Goal: Task Accomplishment & Management: Manage account settings

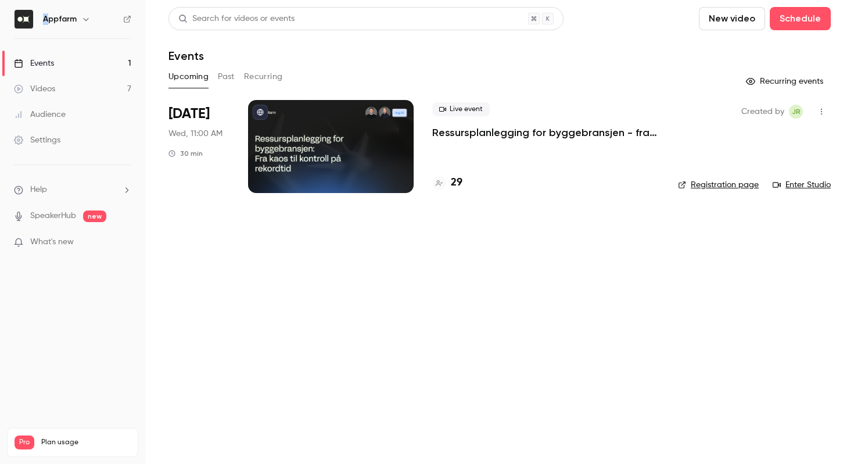
click at [48, 13] on h6 "Appfarm" at bounding box center [60, 19] width 34 height 12
click at [20, 30] on nav "Appfarm Events 1 Videos 7 Audience Settings Help SpeakerHub new What's new Pro …" at bounding box center [72, 232] width 145 height 464
click at [79, 20] on button "button" at bounding box center [86, 19] width 14 height 14
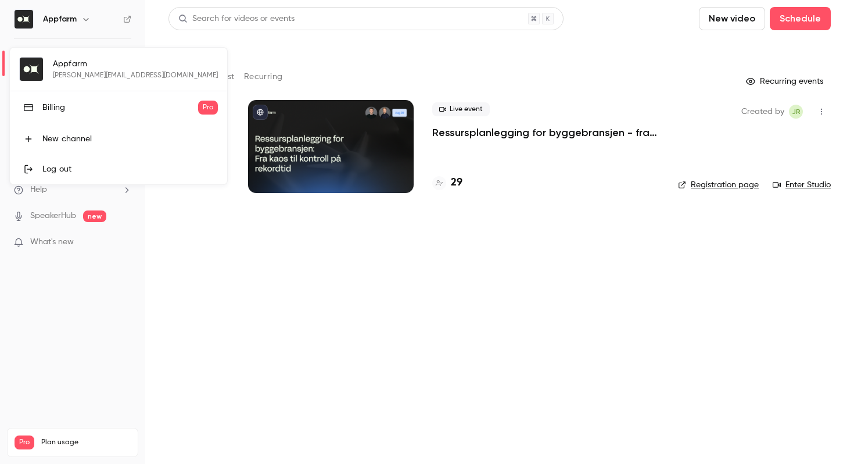
click at [75, 15] on div at bounding box center [427, 232] width 854 height 464
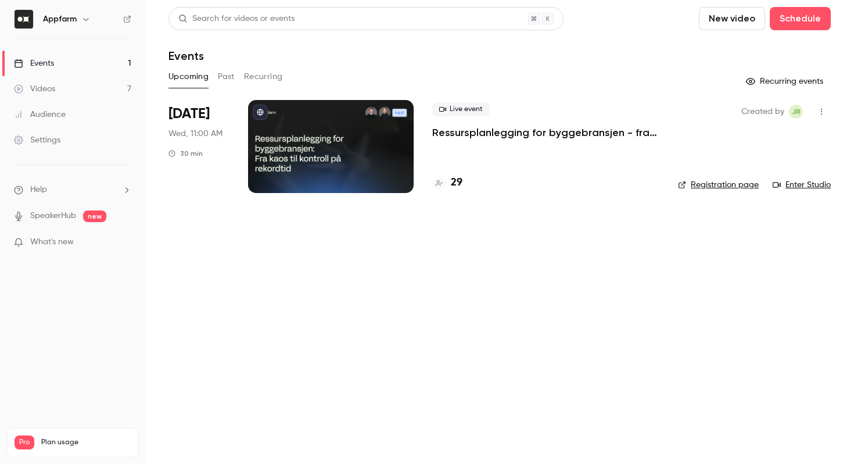
click at [31, 144] on div "Settings" at bounding box center [37, 140] width 46 height 12
click at [328, 155] on div at bounding box center [331, 146] width 166 height 93
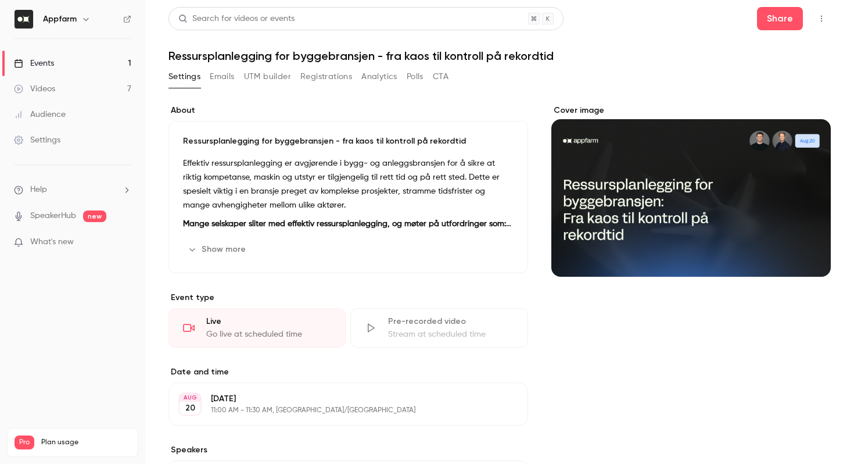
click at [322, 78] on button "Registrations" at bounding box center [326, 76] width 52 height 19
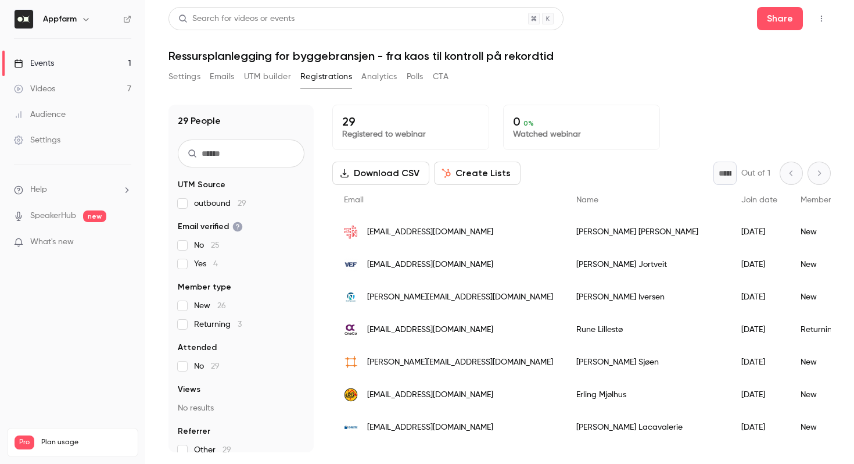
click at [232, 157] on input "text" at bounding box center [241, 153] width 127 height 28
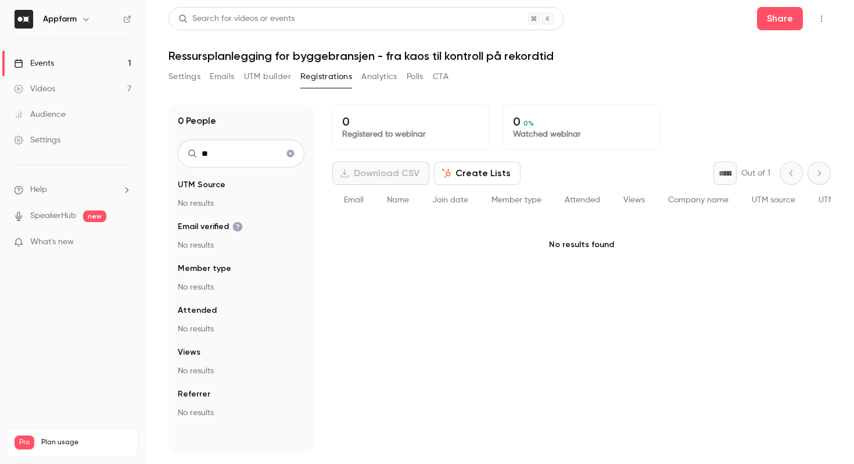
type input "*"
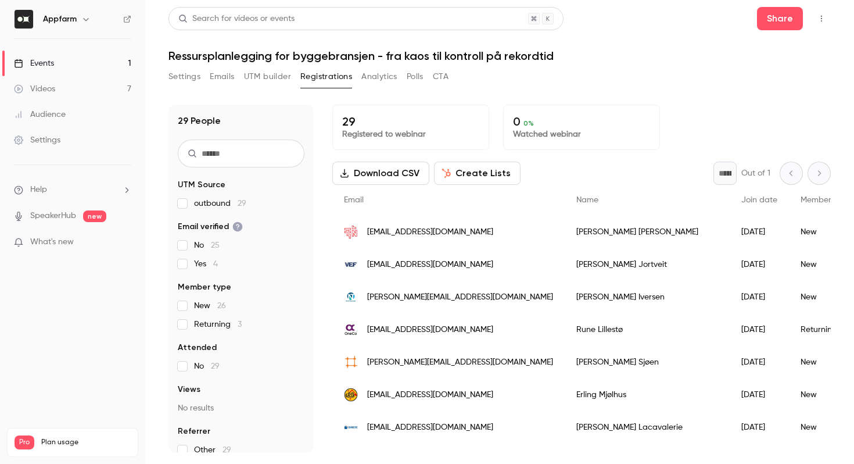
click at [730, 194] on div "Join date" at bounding box center [759, 200] width 59 height 31
click at [374, 76] on button "Analytics" at bounding box center [379, 76] width 36 height 19
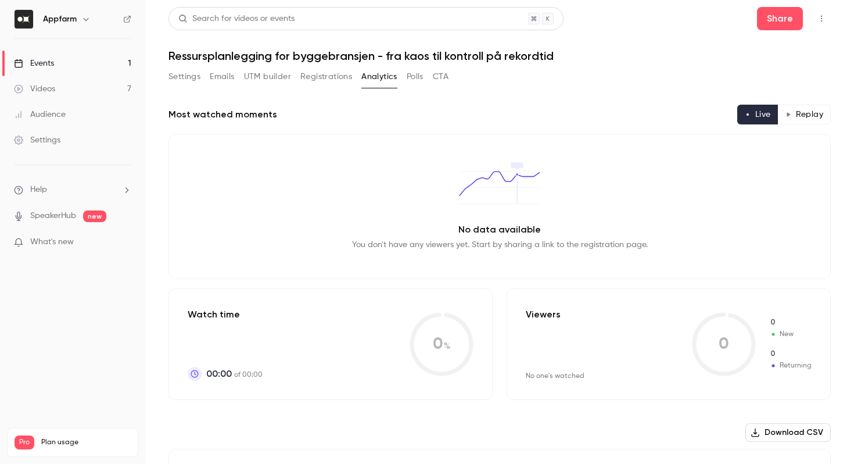
click at [313, 76] on button "Registrations" at bounding box center [326, 76] width 52 height 19
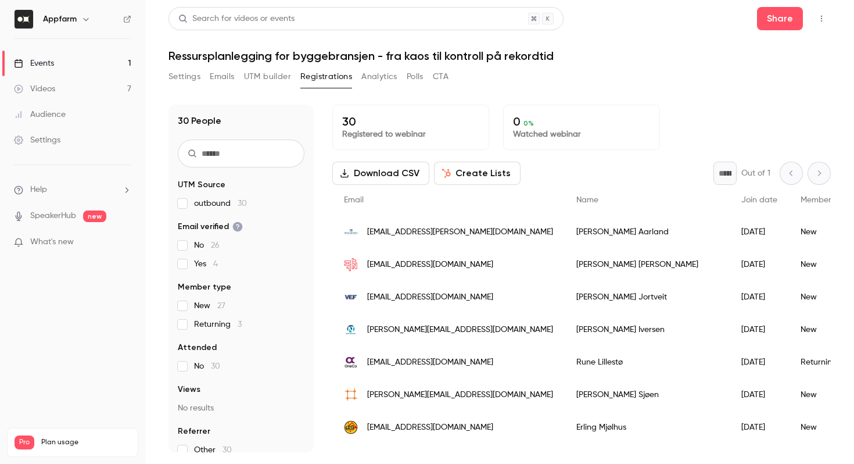
click at [186, 76] on button "Settings" at bounding box center [184, 76] width 32 height 19
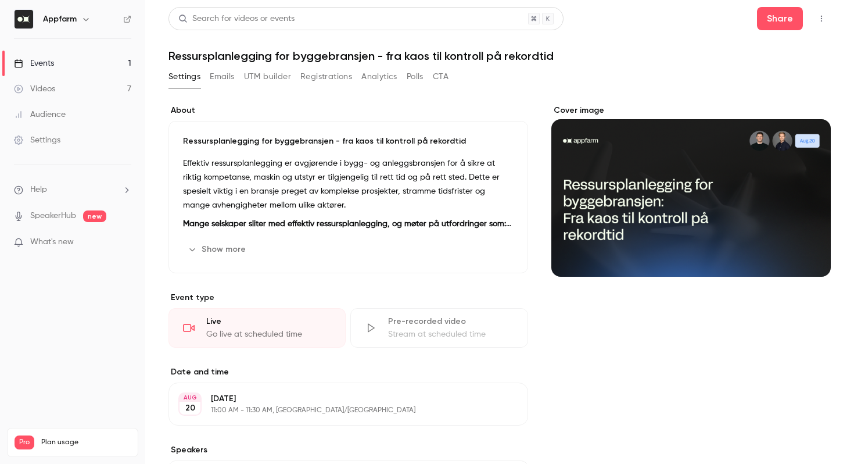
click at [96, 67] on link "Events 1" at bounding box center [72, 64] width 145 height 26
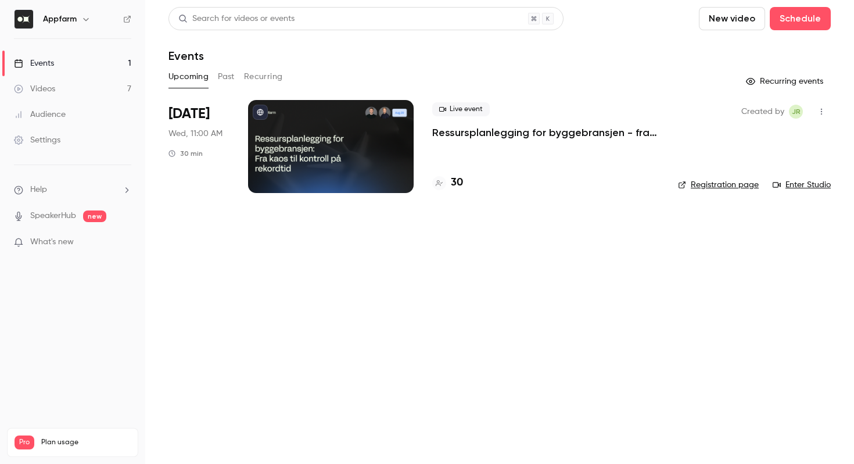
click at [445, 127] on p "Ressursplanlegging for byggebransjen - fra kaos til kontroll på rekordtid" at bounding box center [545, 132] width 227 height 14
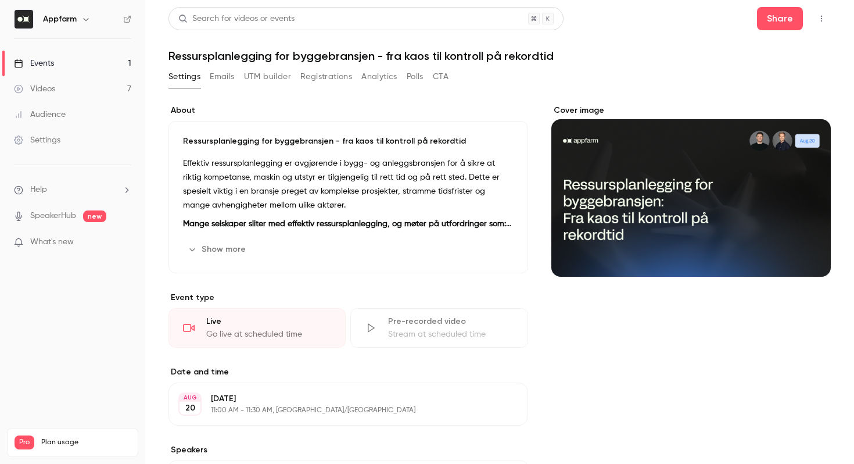
click at [302, 70] on button "Registrations" at bounding box center [326, 76] width 52 height 19
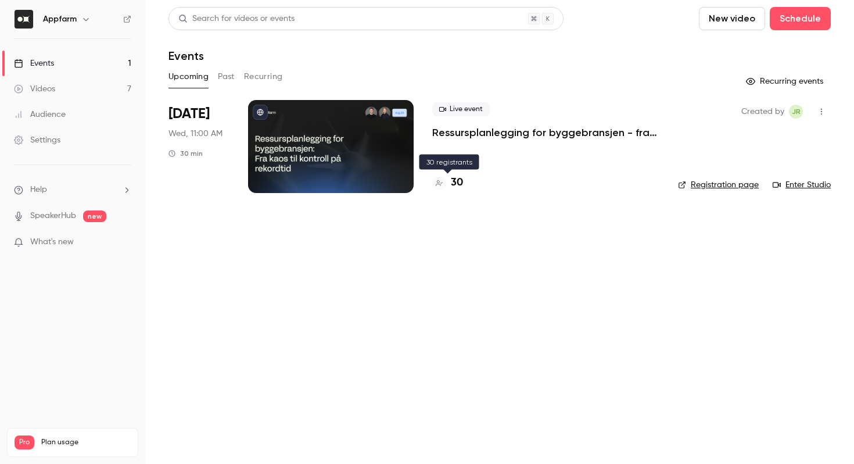
click at [456, 183] on h4 "30" at bounding box center [457, 183] width 12 height 16
